Goal: Navigation & Orientation: Find specific page/section

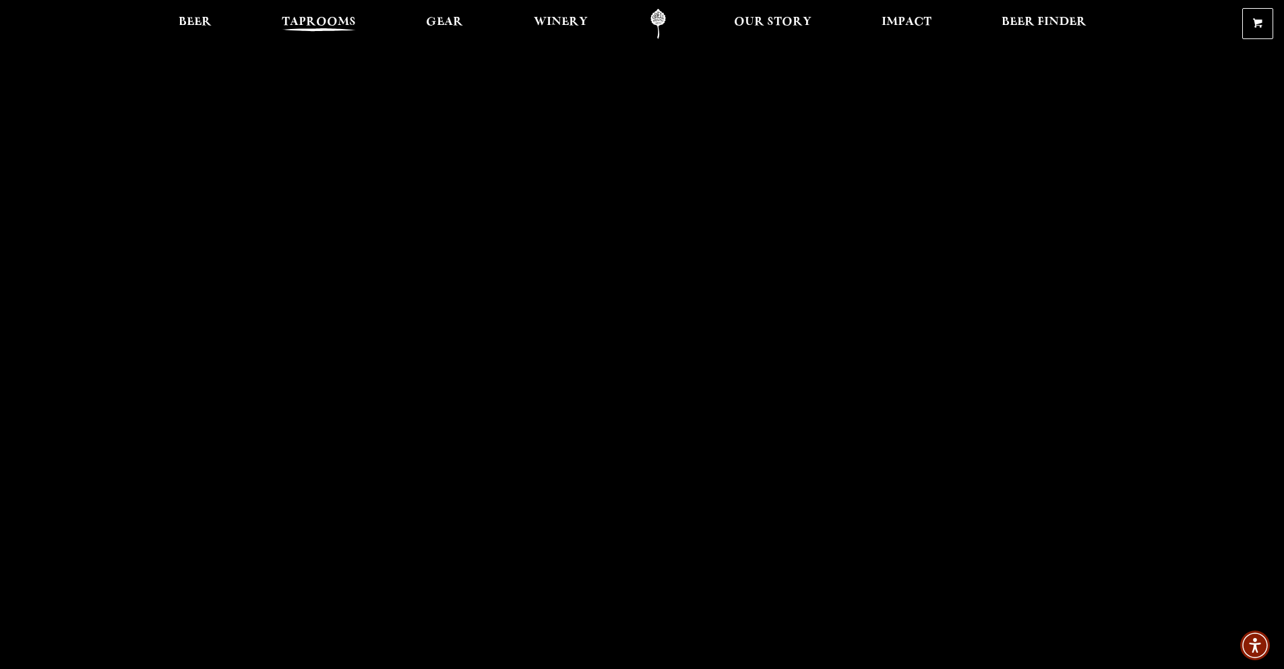
click at [320, 22] on span "Taprooms" at bounding box center [319, 22] width 74 height 11
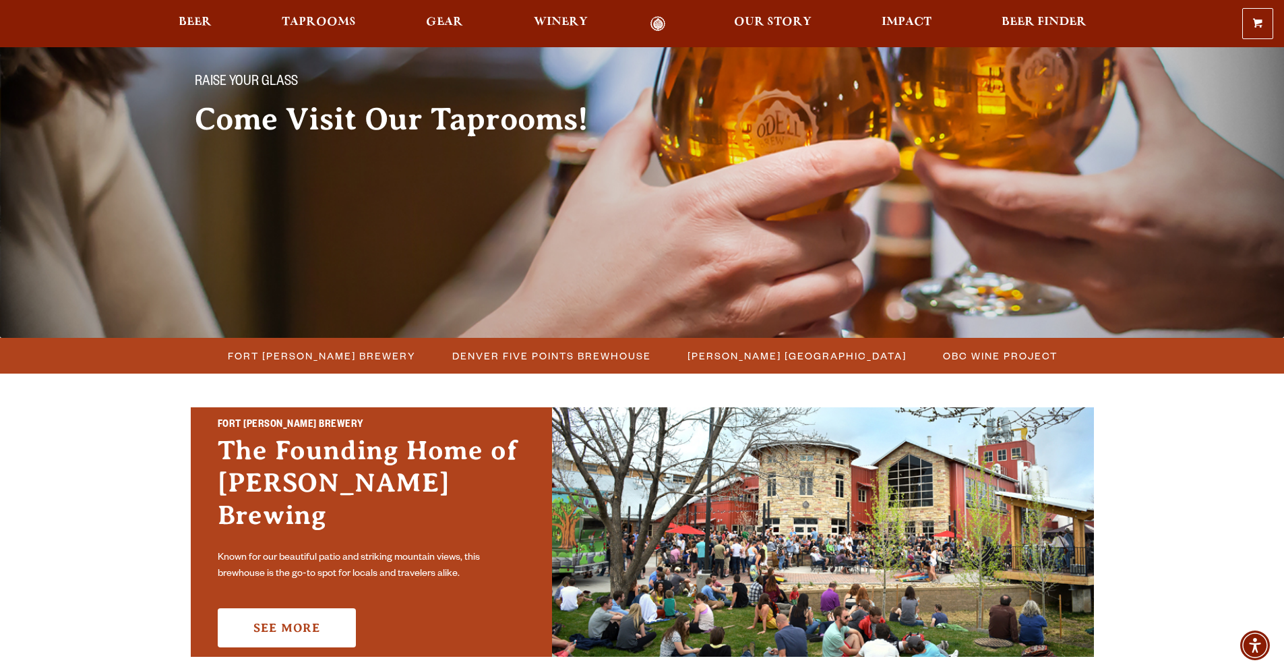
scroll to position [117, 0]
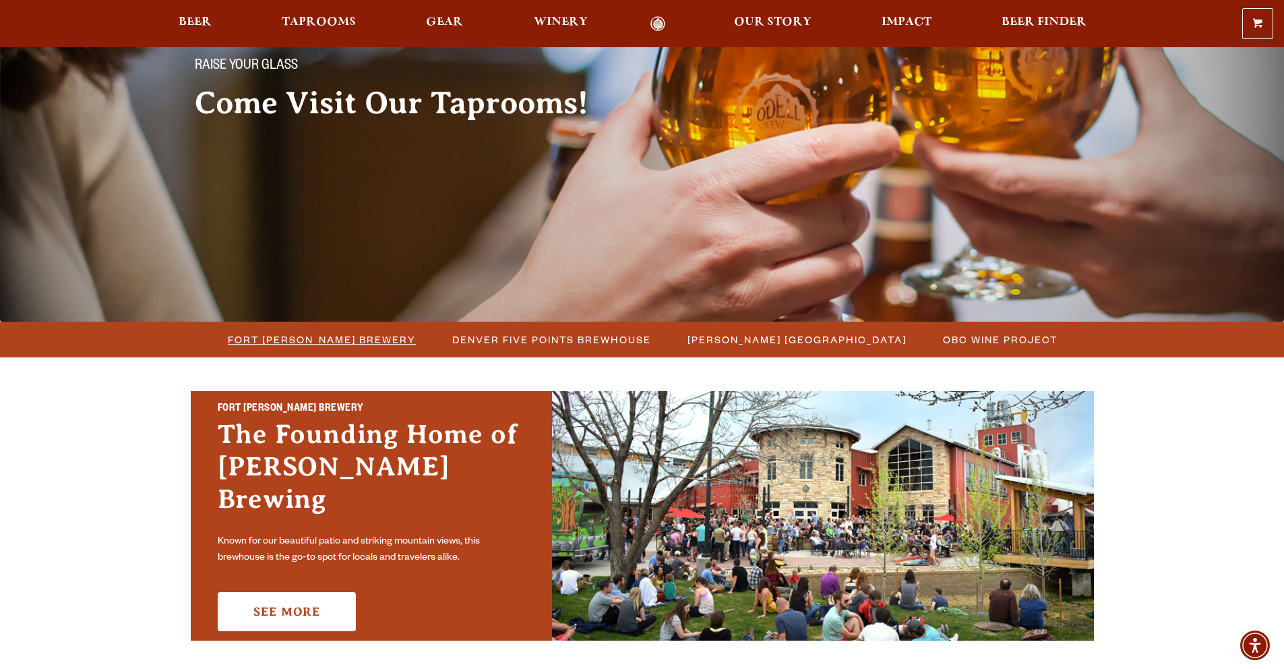
click at [363, 344] on span "Fort [PERSON_NAME] Brewery" at bounding box center [322, 340] width 188 height 20
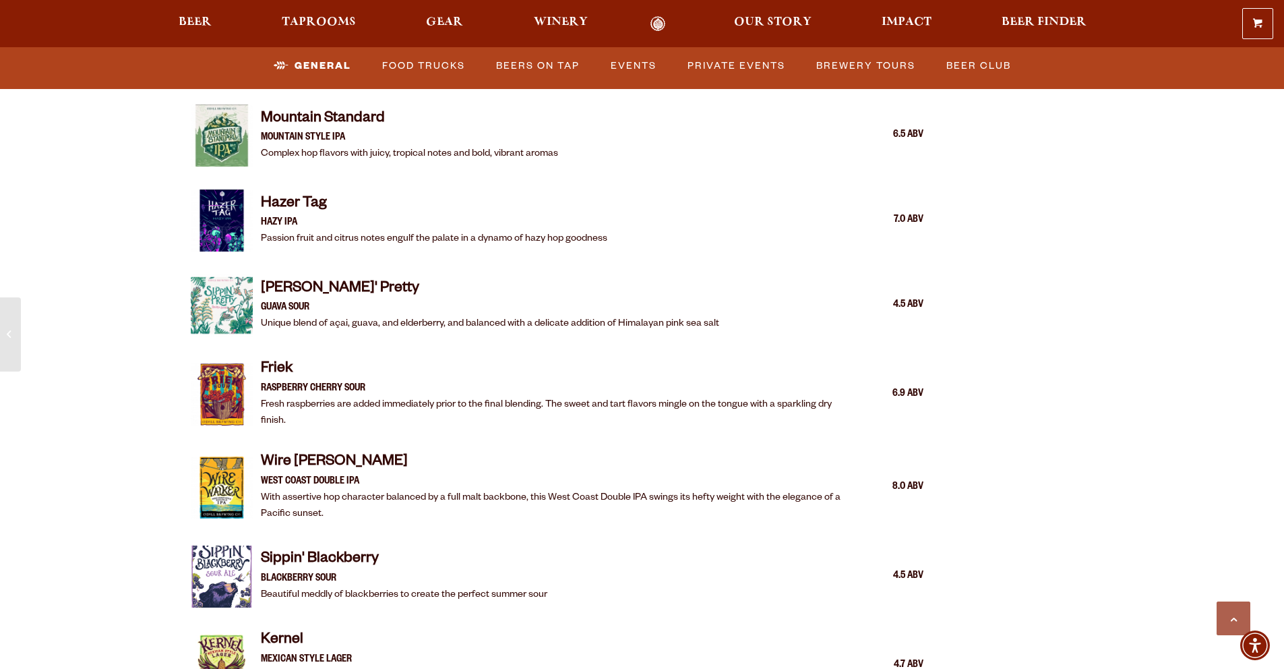
scroll to position [2010, 0]
